Goal: Browse casually

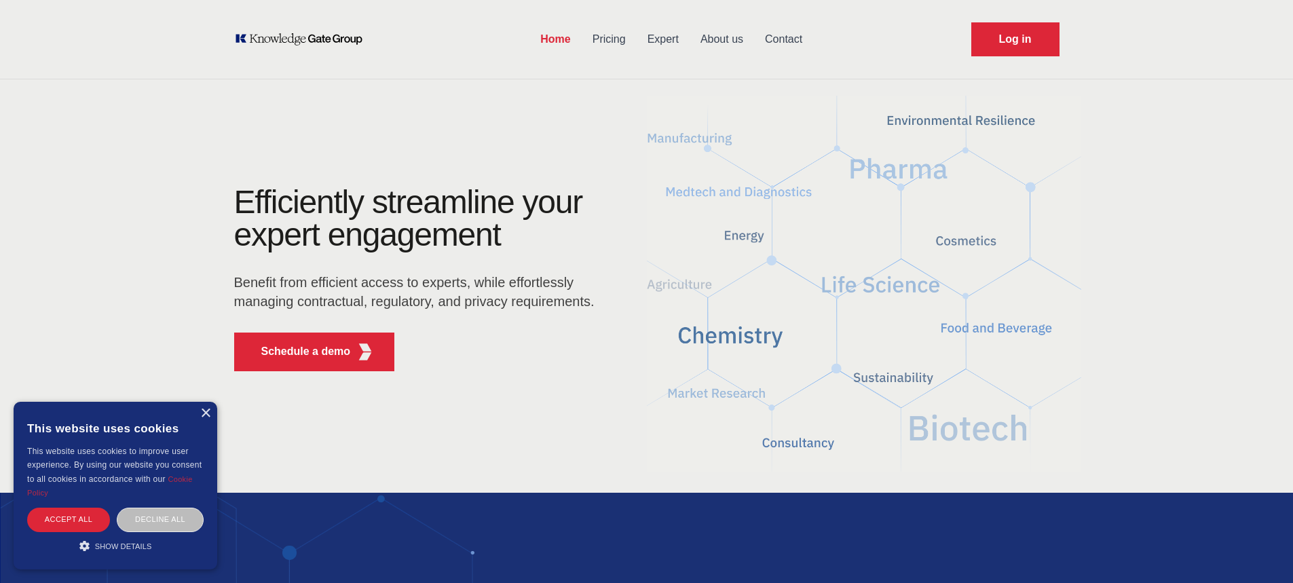
click at [377, 286] on p "Benefit from efficient access to experts, while effortlessly managing contractu…" at bounding box center [418, 292] width 369 height 38
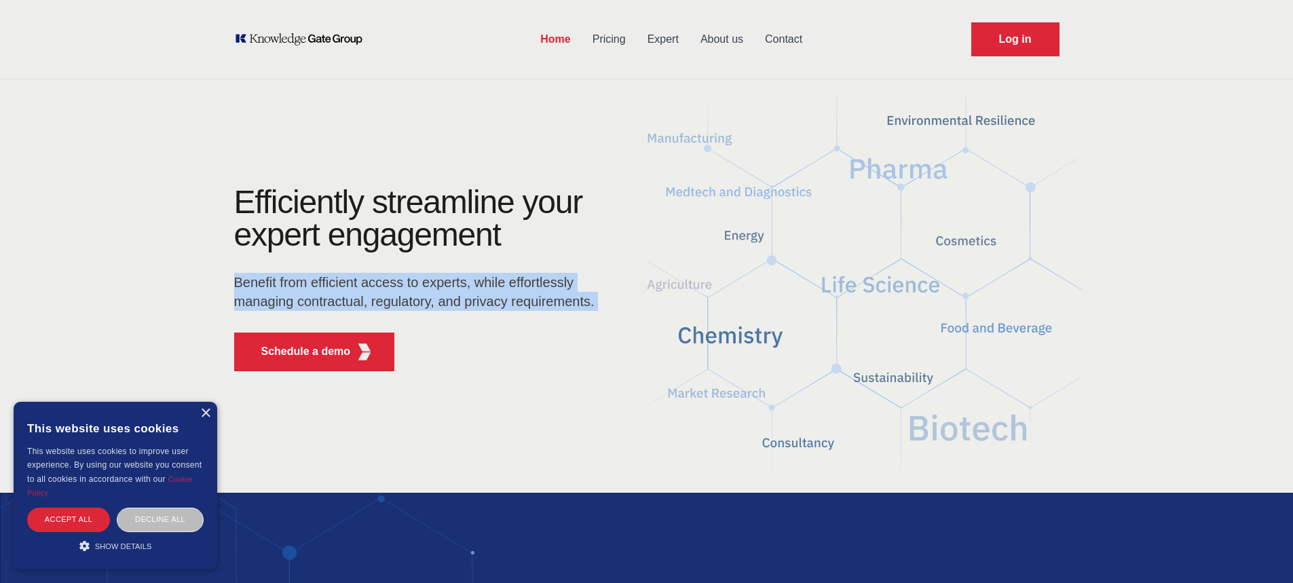
click at [377, 286] on p "Benefit from efficient access to experts, while effortlessly managing contractu…" at bounding box center [418, 292] width 369 height 38
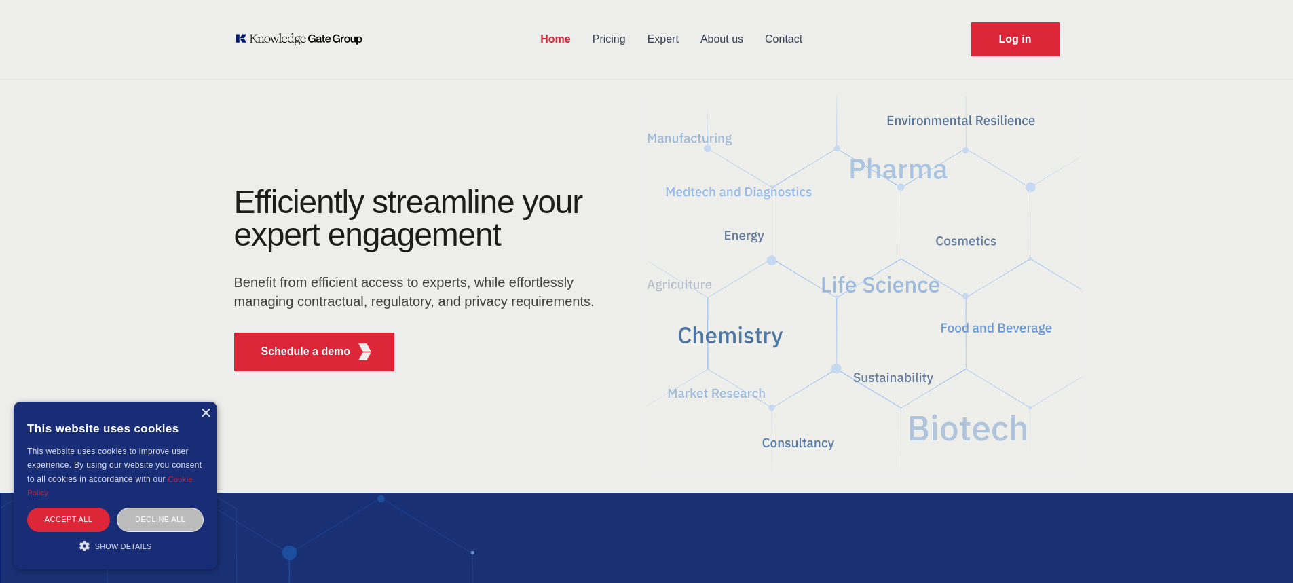
click at [405, 211] on h1 "Efficiently streamline your expert engagement" at bounding box center [408, 218] width 349 height 69
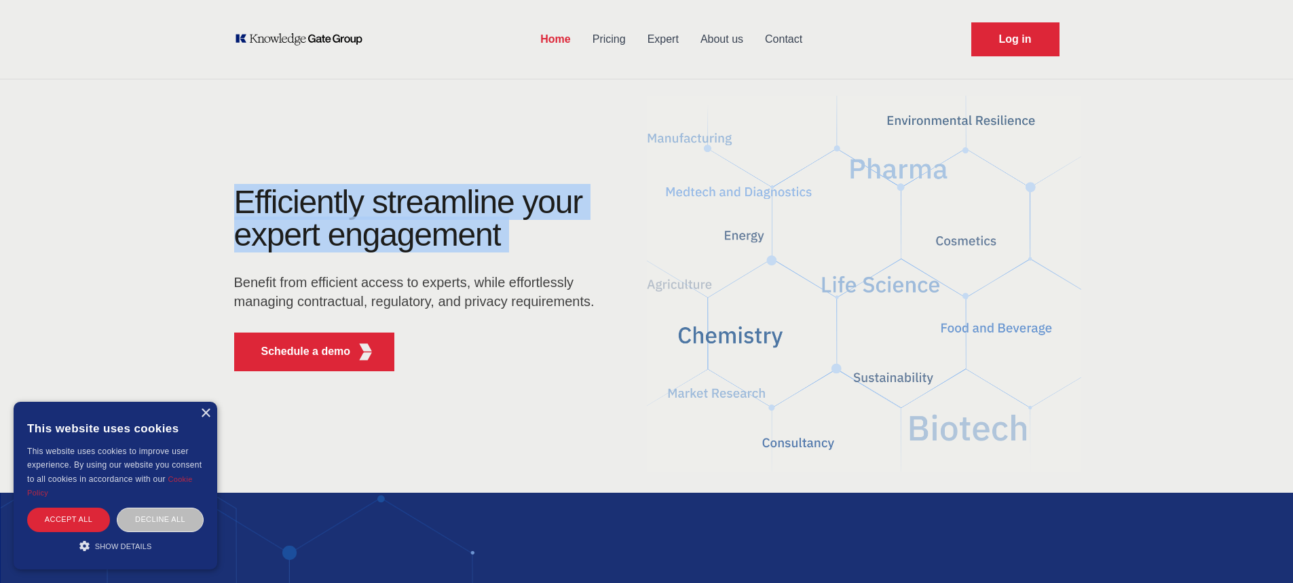
click at [405, 211] on h1 "Efficiently streamline your expert engagement" at bounding box center [408, 218] width 349 height 69
click at [462, 250] on h1 "Efficiently streamline your expert engagement" at bounding box center [408, 218] width 349 height 69
drag, startPoint x: 506, startPoint y: 233, endPoint x: 233, endPoint y: 214, distance: 273.6
click at [227, 211] on div "Efficiently streamline your expert engagement Benefit from efficient access to …" at bounding box center [429, 284] width 434 height 196
